Goal: Task Accomplishment & Management: Manage account settings

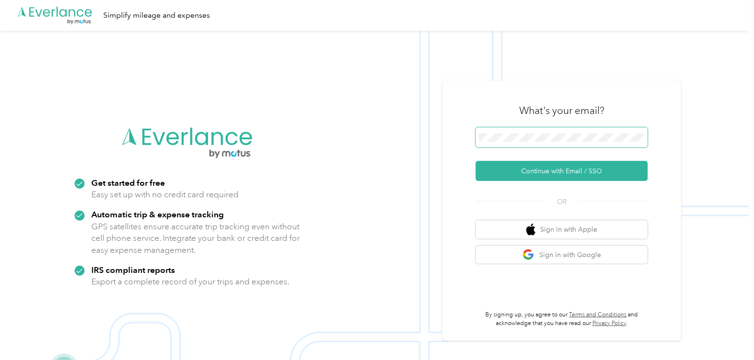
click at [572, 144] on span at bounding box center [562, 137] width 172 height 20
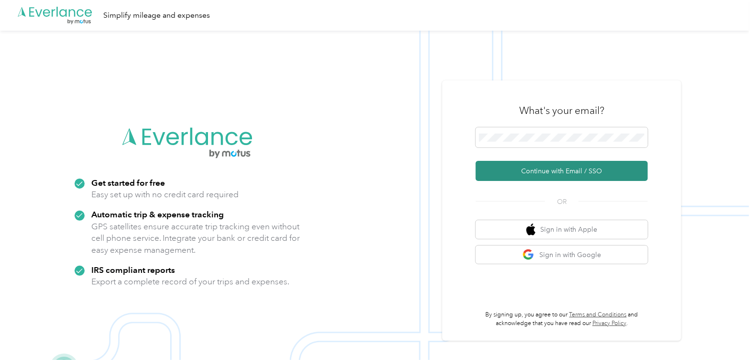
click at [545, 175] on button "Continue with Email / SSO" at bounding box center [562, 171] width 172 height 20
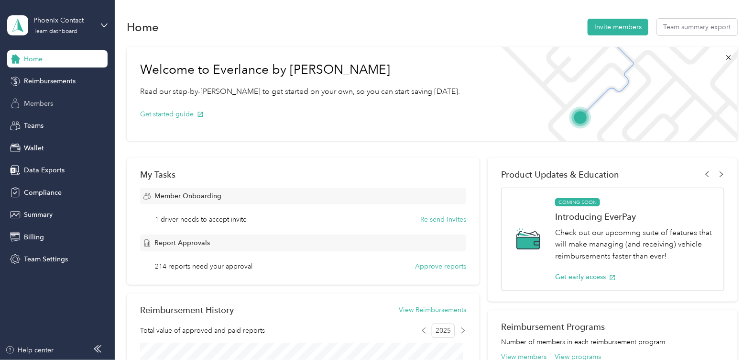
click at [42, 102] on span "Members" at bounding box center [38, 104] width 29 height 10
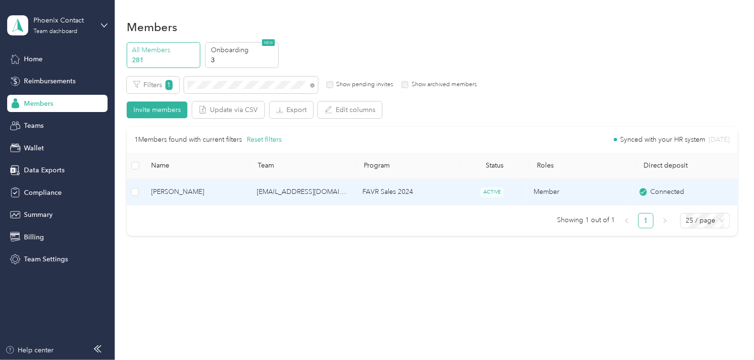
click at [274, 179] on td "deifert@phoenixcontact.com" at bounding box center [302, 192] width 106 height 26
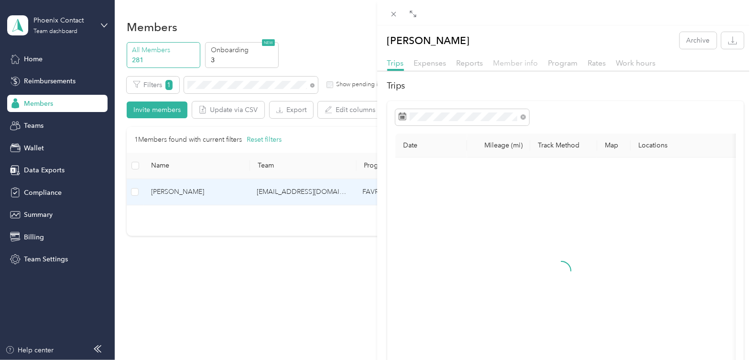
click at [514, 64] on span "Member info" at bounding box center [516, 62] width 45 height 9
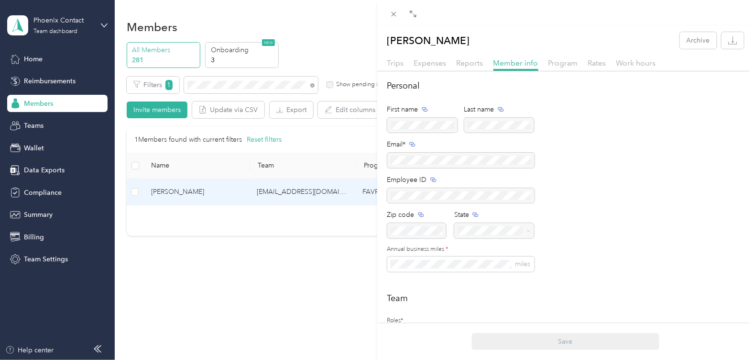
scroll to position [139, 0]
